Goal: Find specific page/section: Find specific page/section

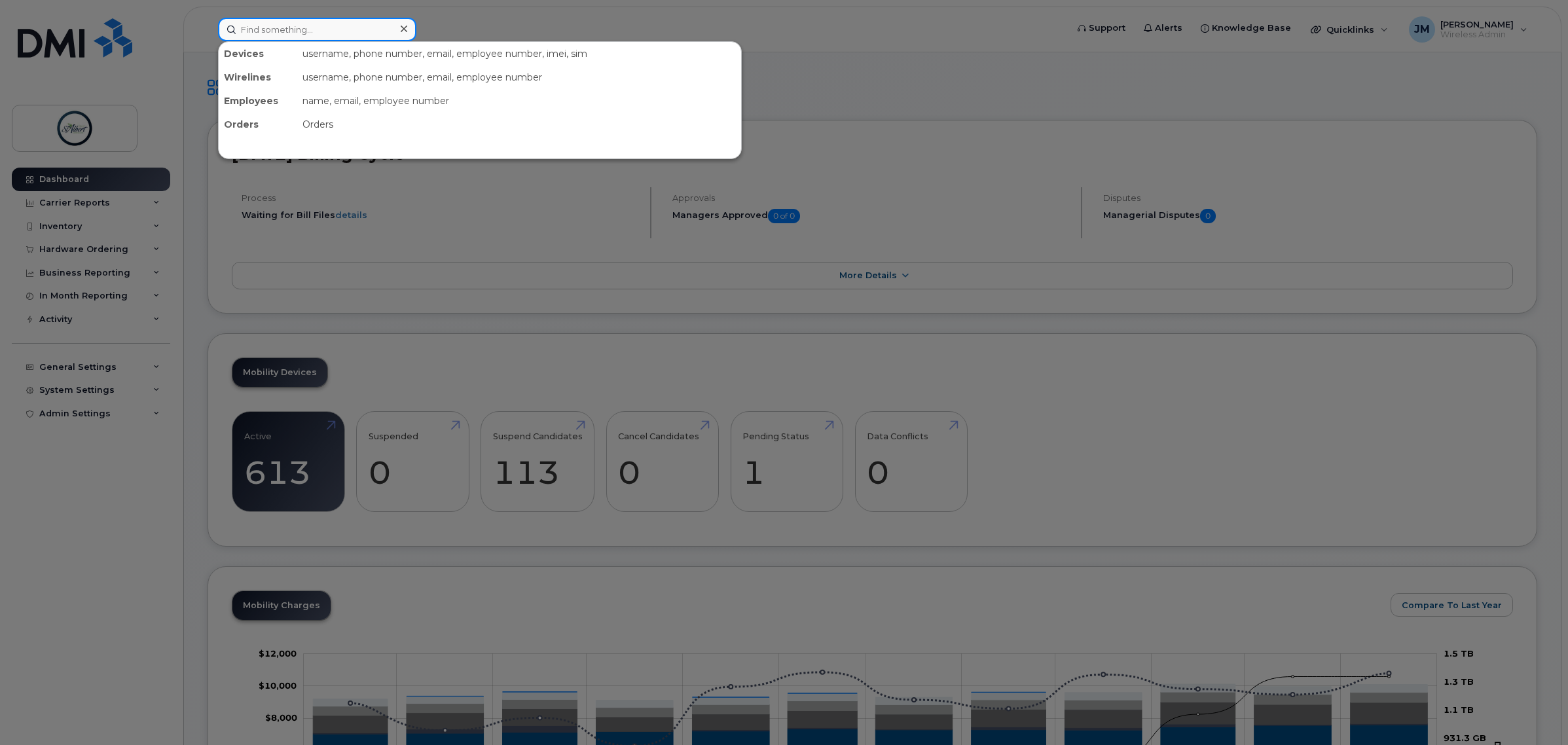
click at [305, 28] on input at bounding box center [317, 29] width 198 height 23
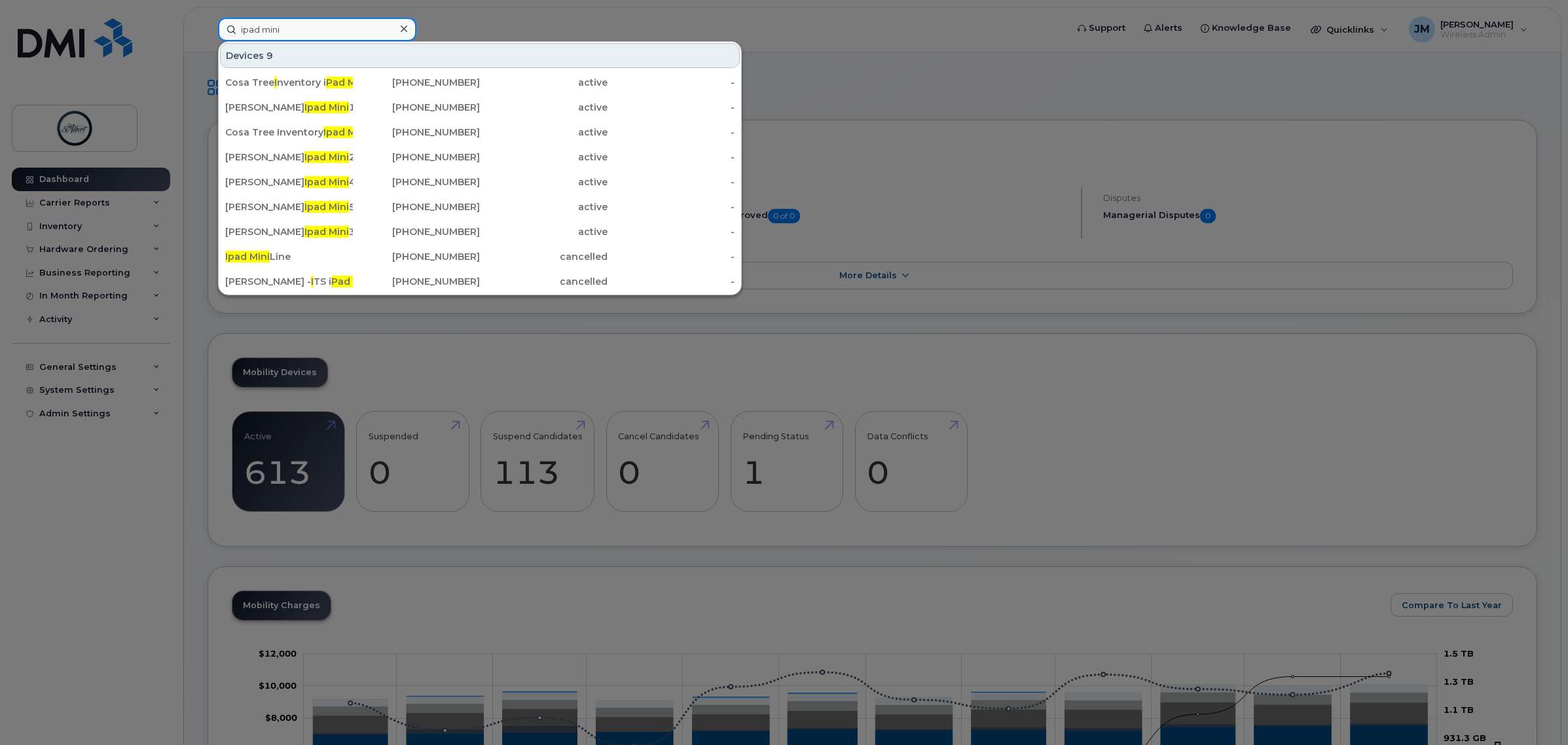
drag, startPoint x: 292, startPoint y: 24, endPoint x: 157, endPoint y: 23, distance: 135.0
click at [207, 23] on div "ipad mini Devices 9 Cosa Tree I nventory i Pad Mini 1 825-523-6770 active - Eri…" at bounding box center [637, 29] width 861 height 23
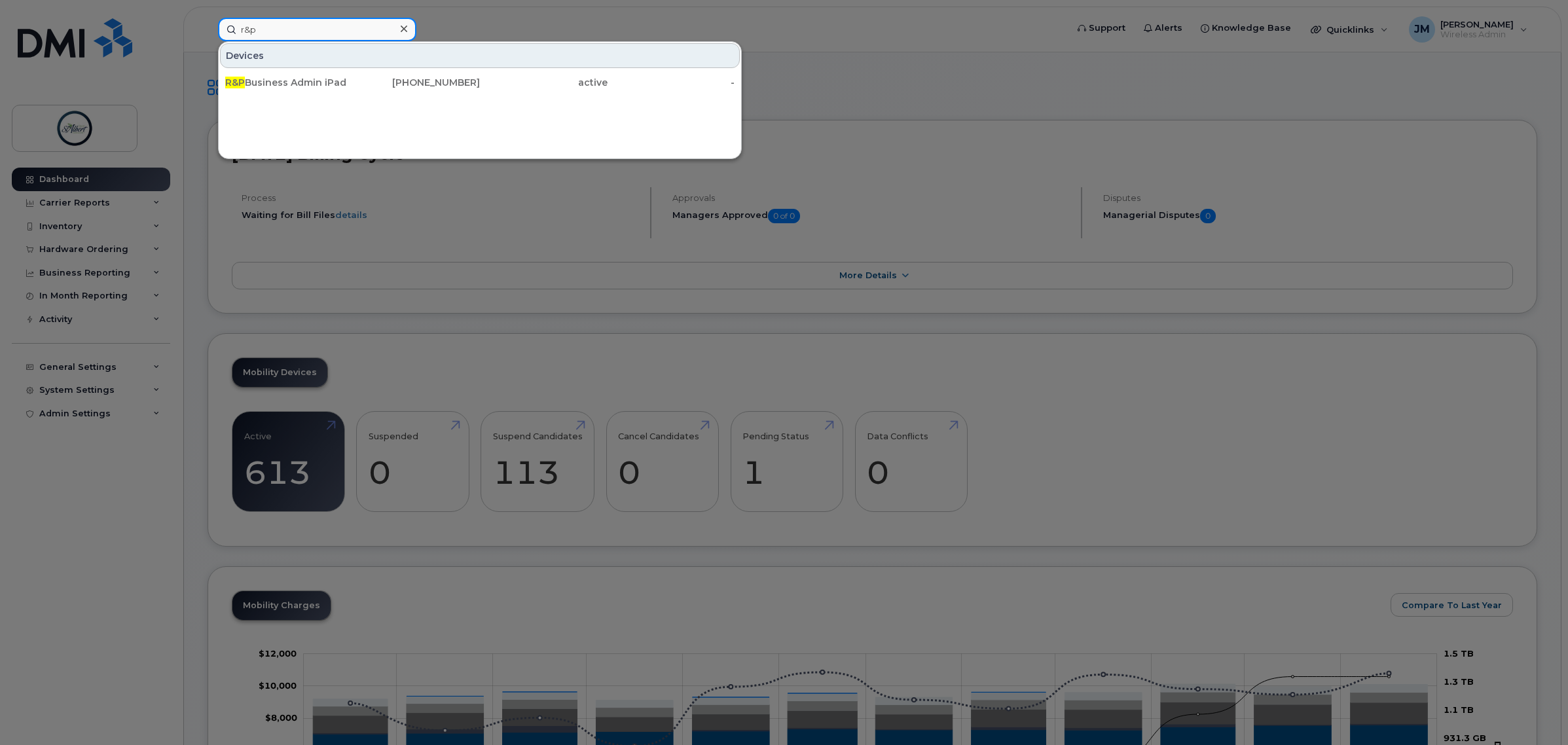
type input "r&p"
click at [328, 89] on div "R&P Business Admin iPad" at bounding box center [289, 82] width 128 height 13
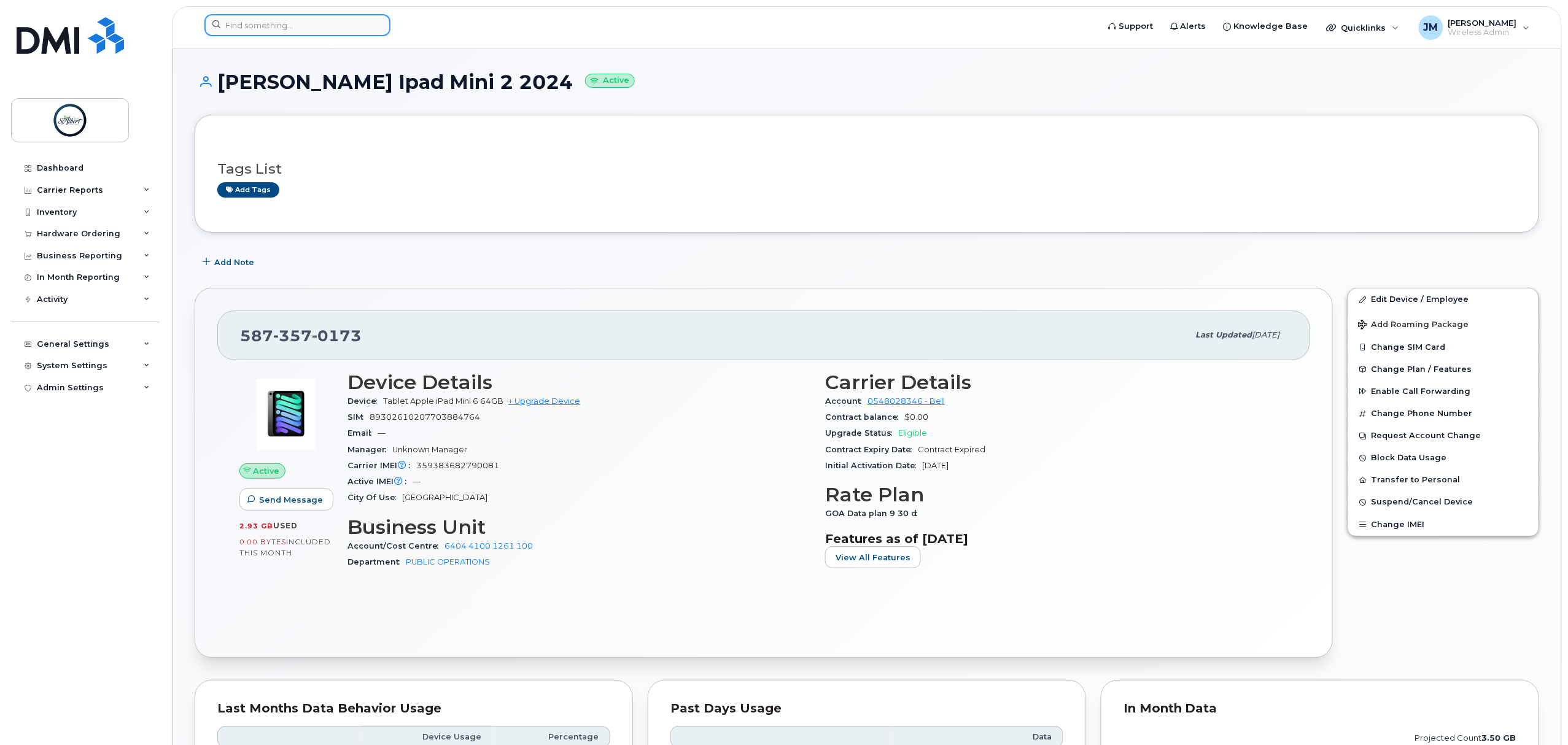
click at [300, 18] on input at bounding box center [297, 24] width 186 height 22
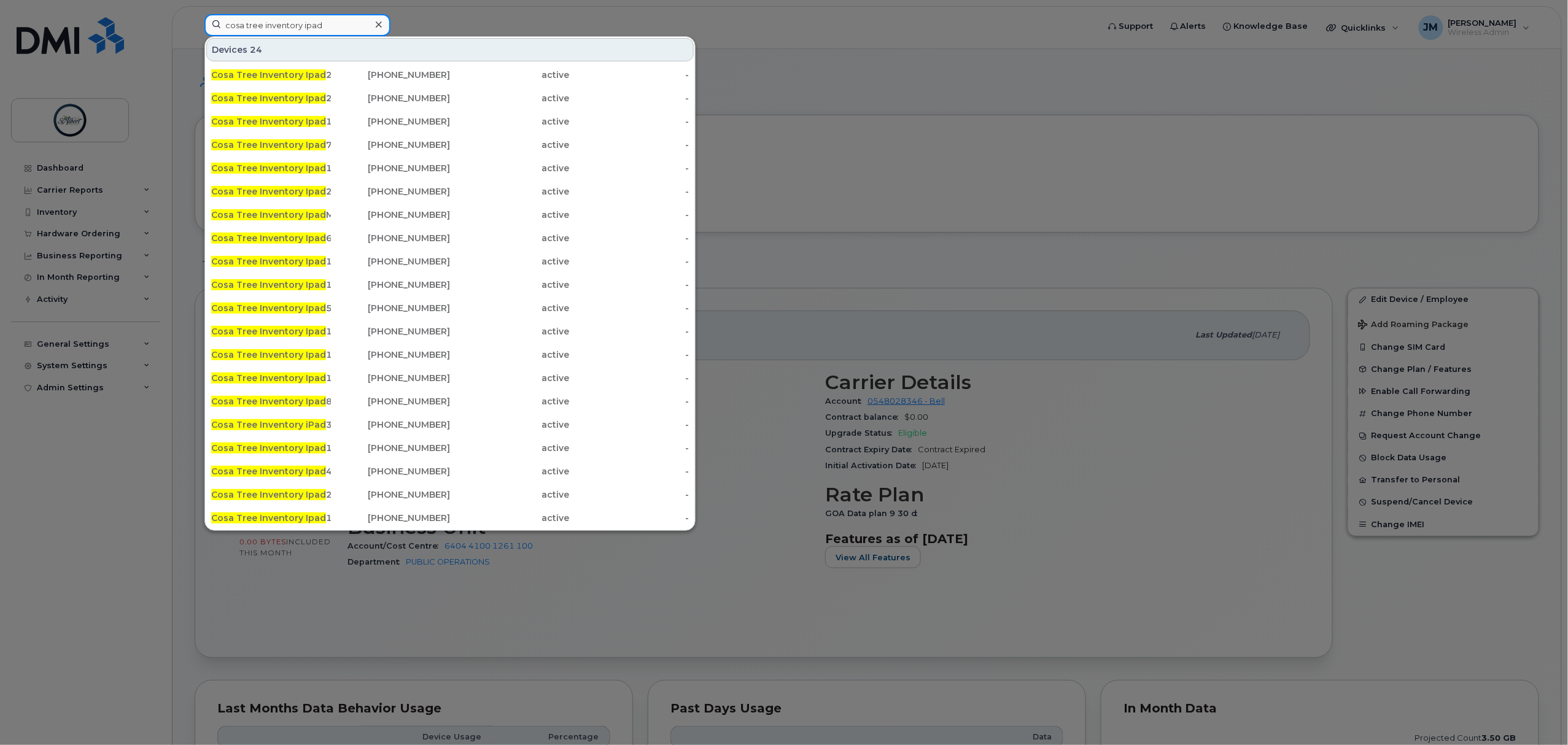
scroll to position [82, 0]
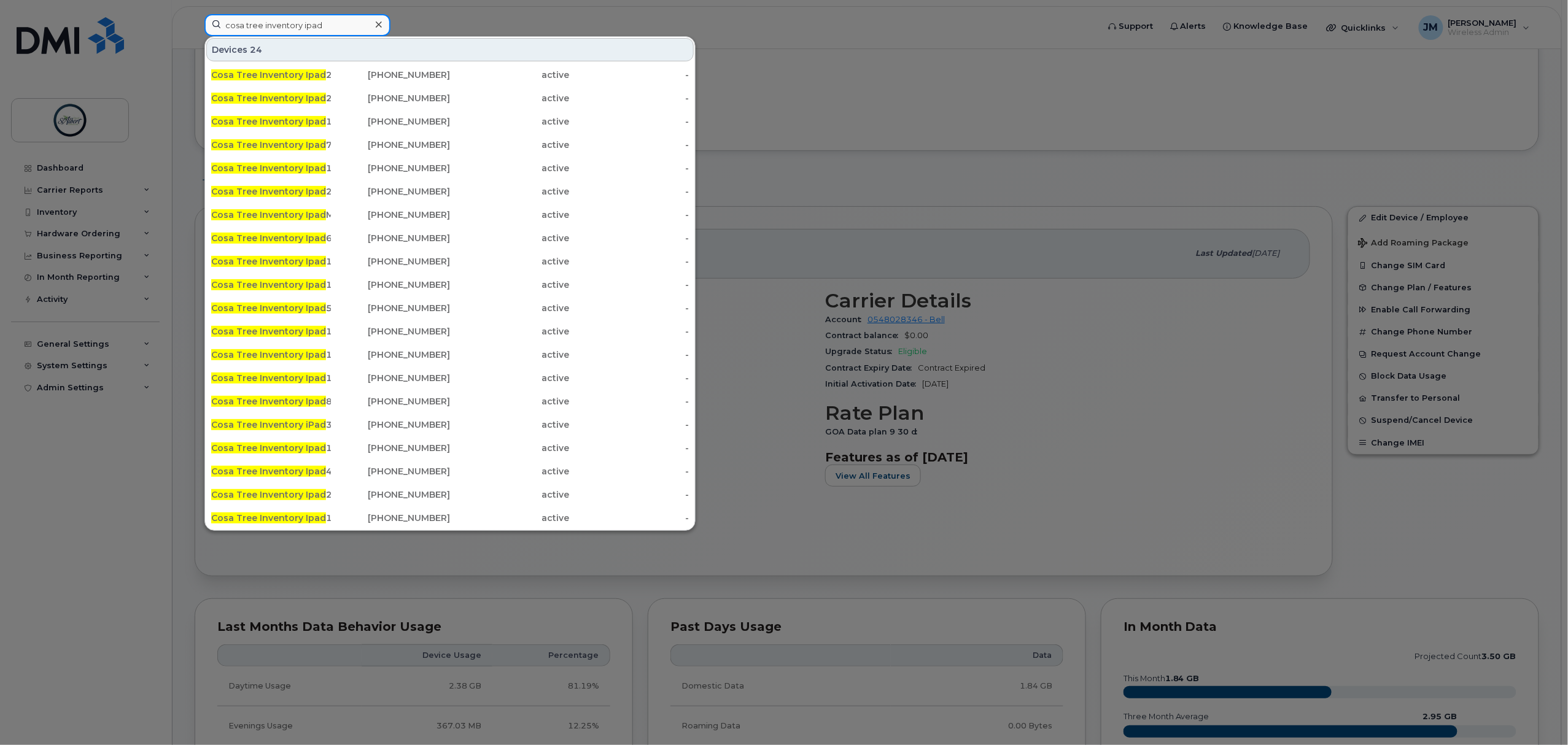
type input "cosa tree inventory ipad"
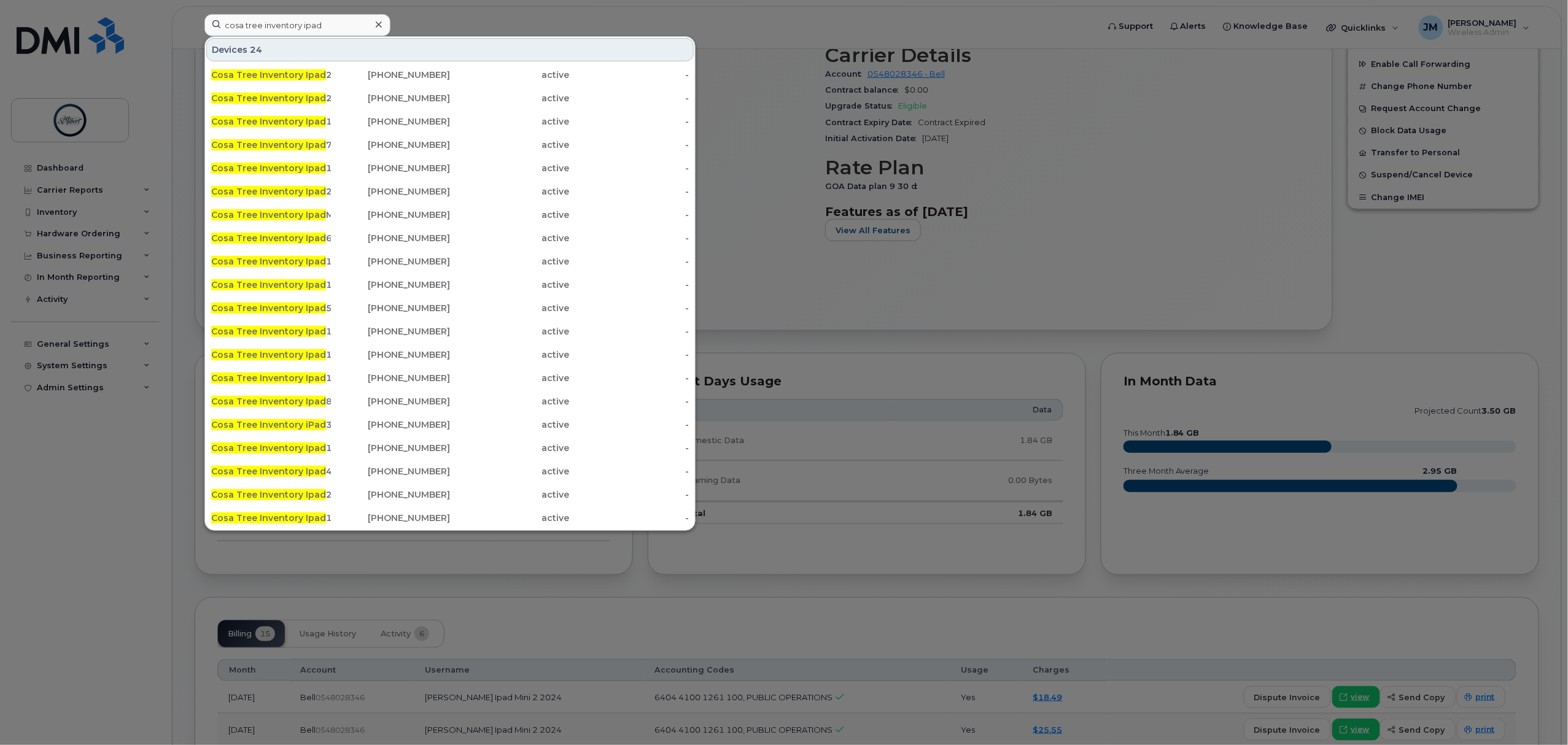
scroll to position [163, 0]
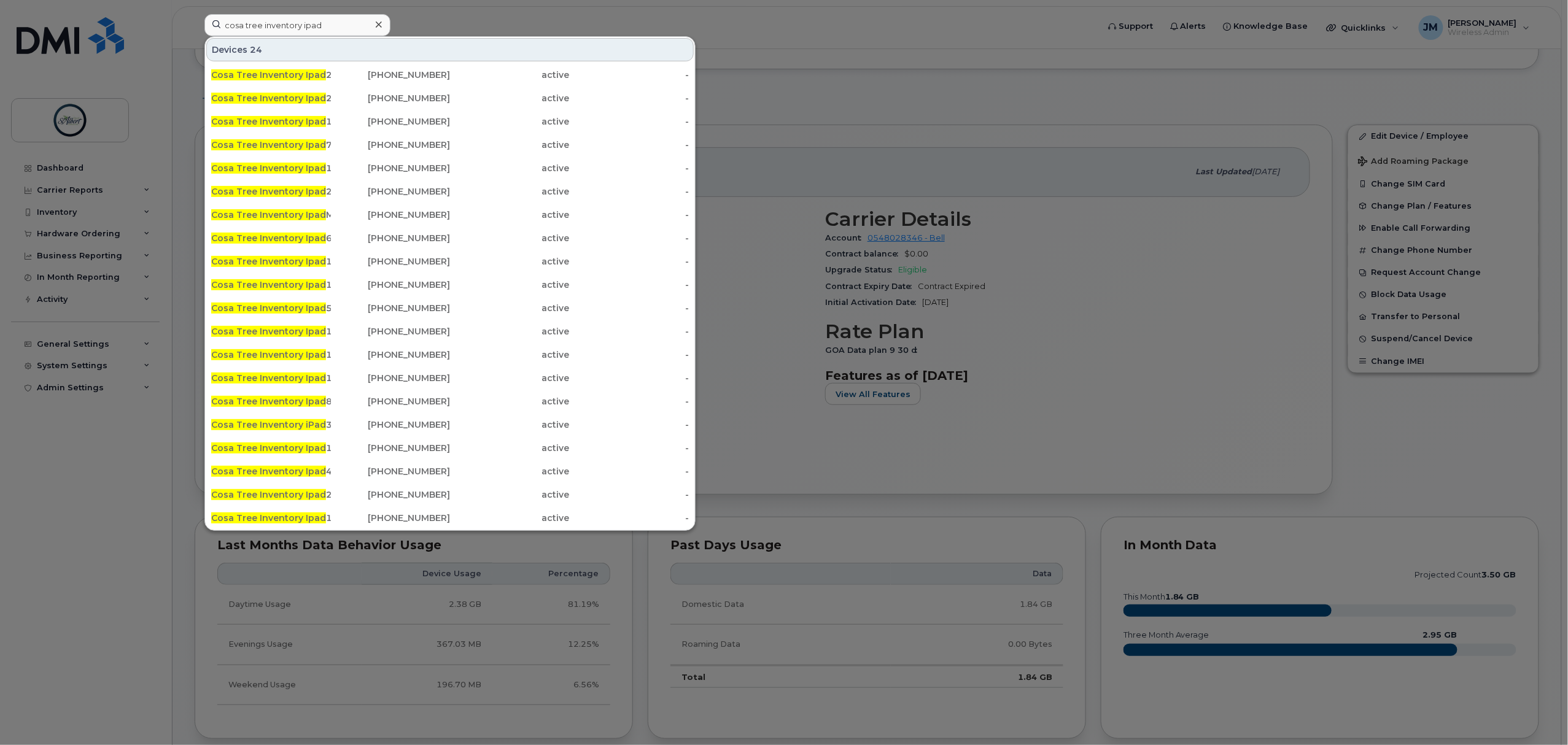
click at [332, 221] on div "780-893-7461" at bounding box center [390, 215] width 120 height 12
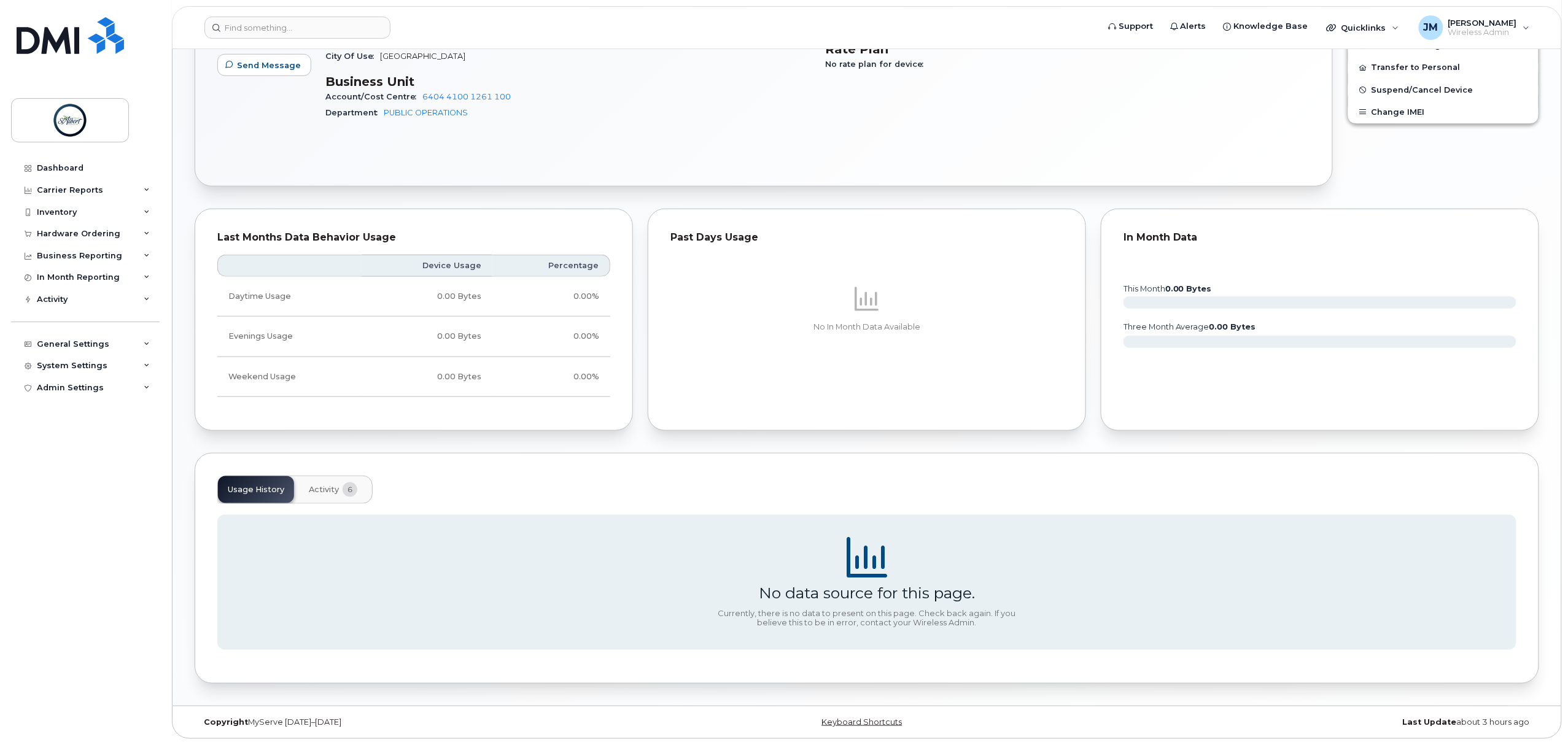
scroll to position [205, 0]
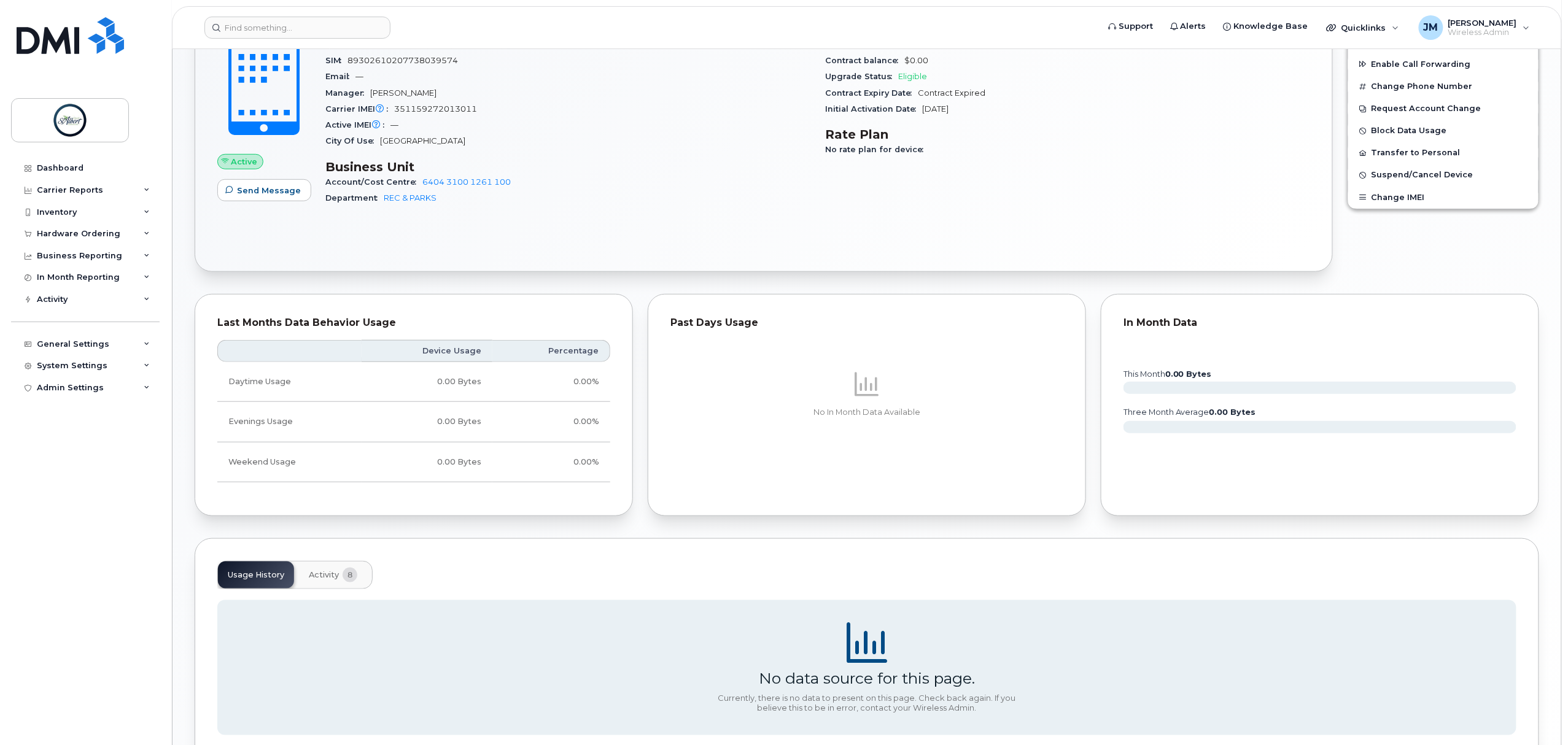
scroll to position [415, 0]
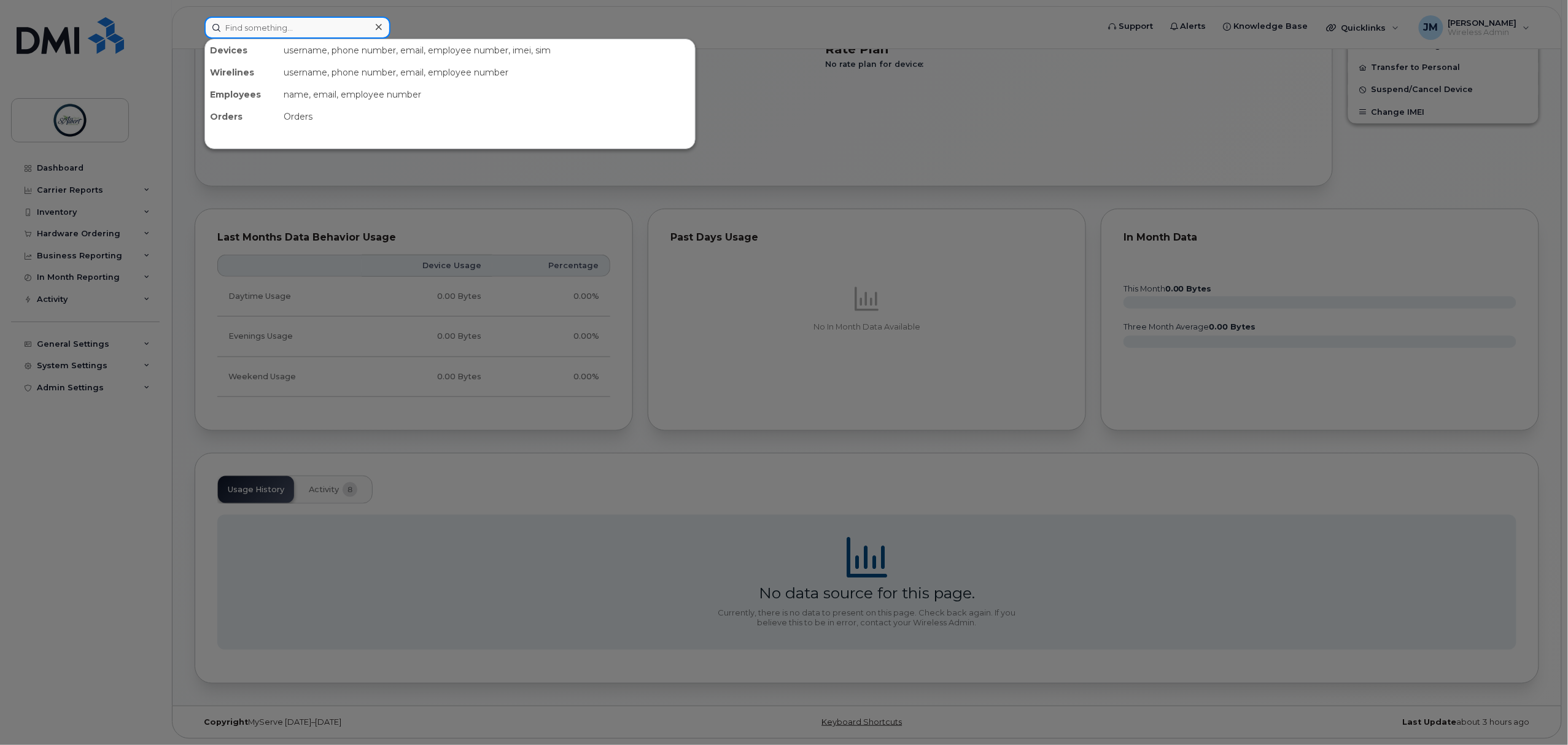
click at [271, 32] on input at bounding box center [297, 27] width 186 height 22
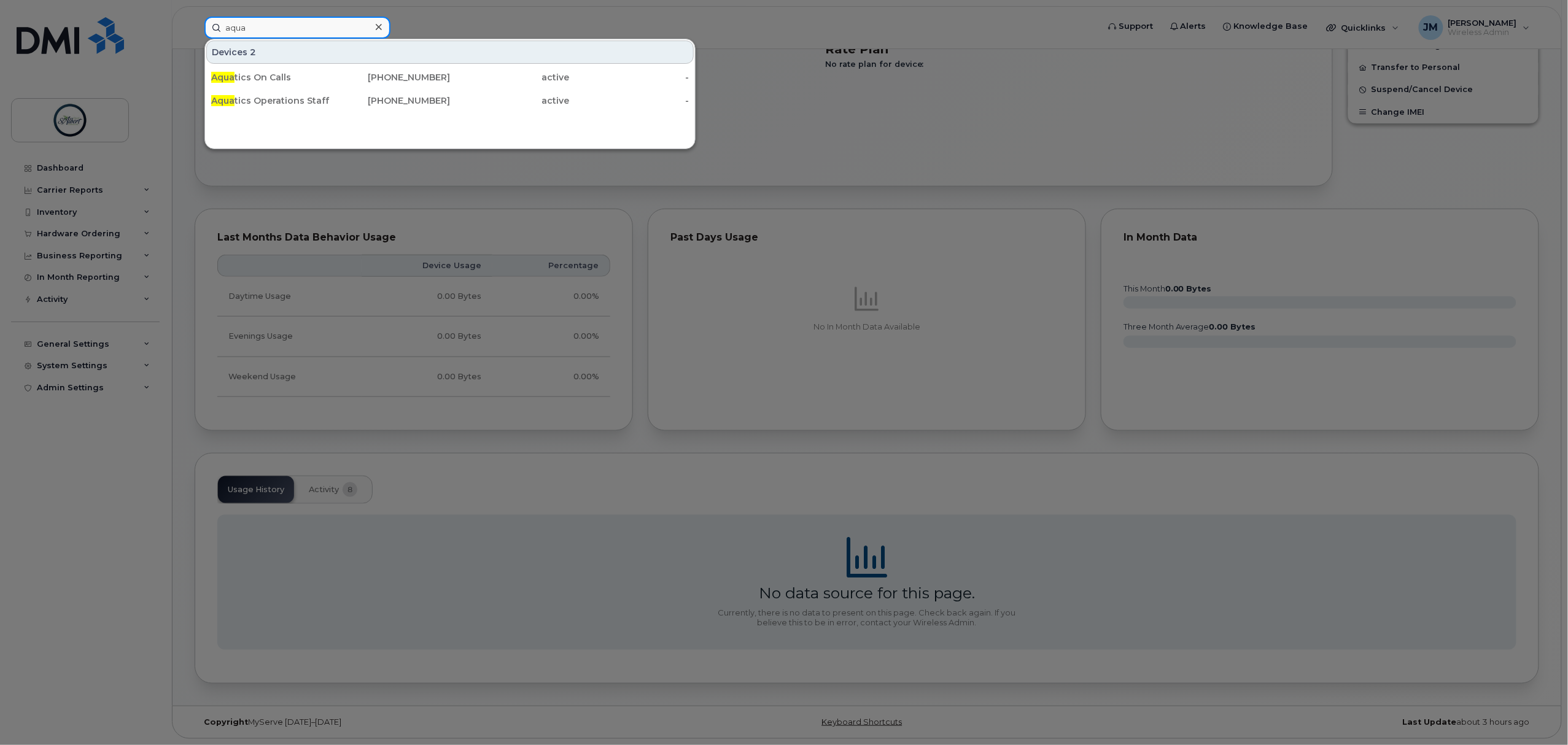
type input "aqua"
click at [322, 95] on div "Aqua tics Operations Staff I Pad ." at bounding box center [271, 100] width 120 height 12
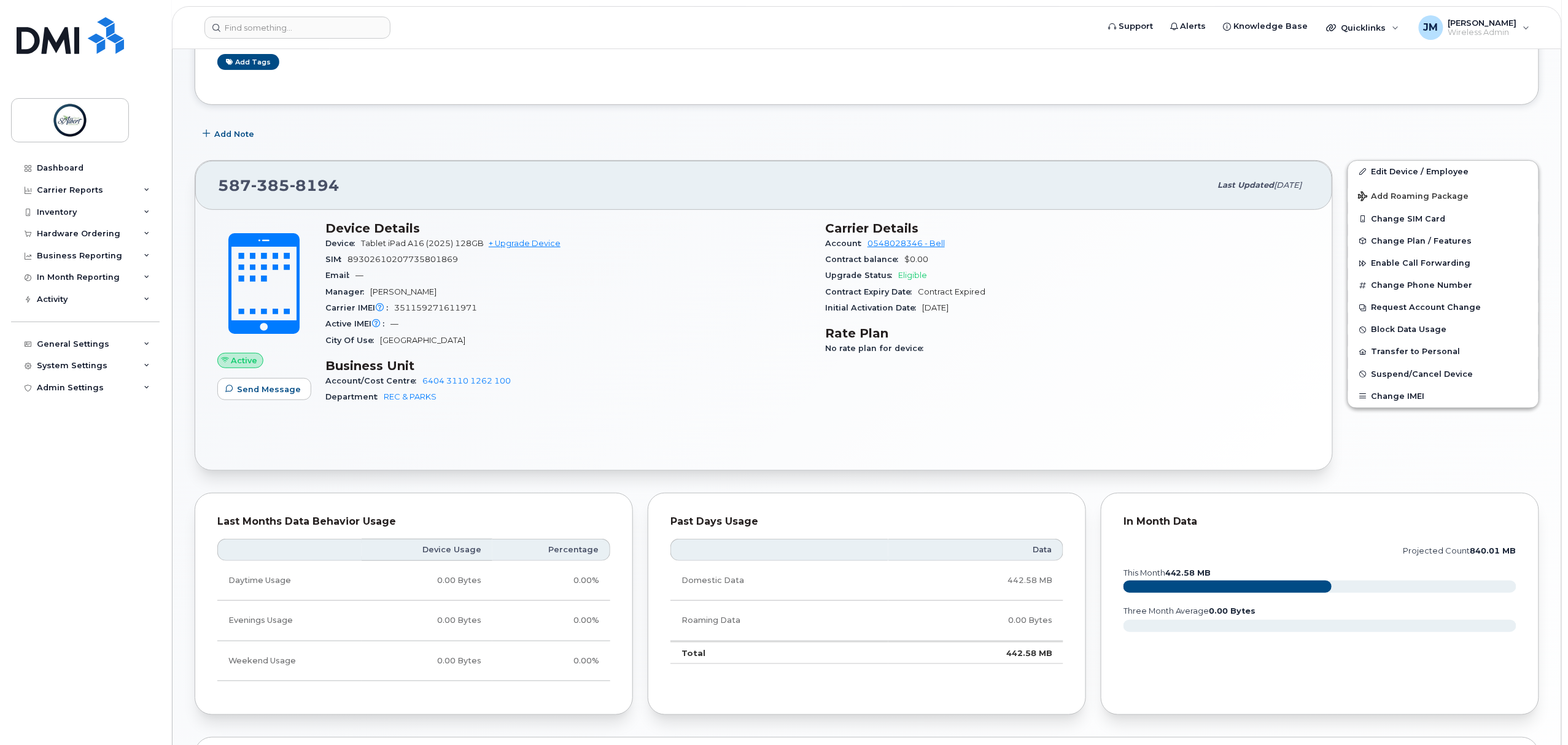
scroll to position [82, 0]
